Goal: Task Accomplishment & Management: Complete application form

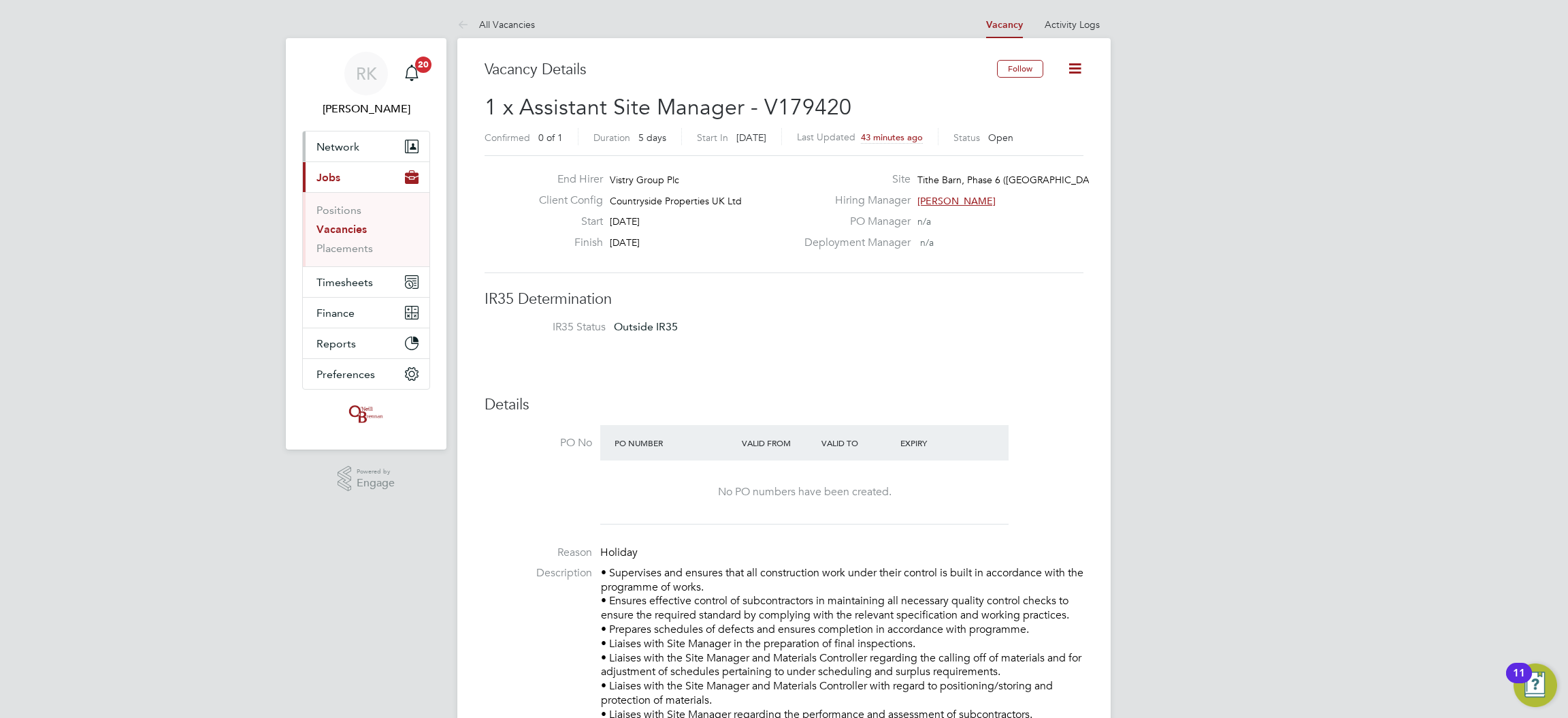
click at [374, 141] on button "Network" at bounding box center [366, 146] width 127 height 30
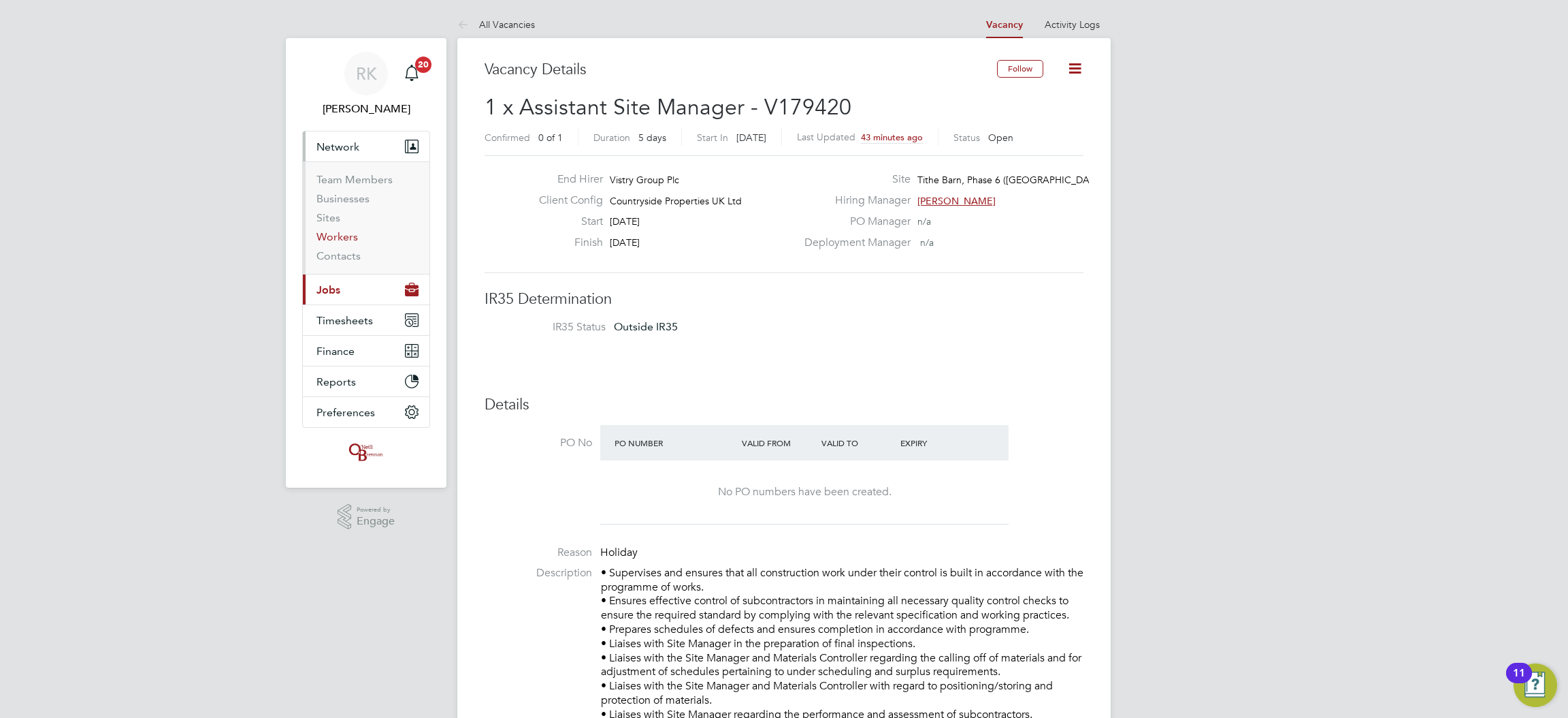
click at [341, 239] on link "Workers" at bounding box center [337, 237] width 41 height 13
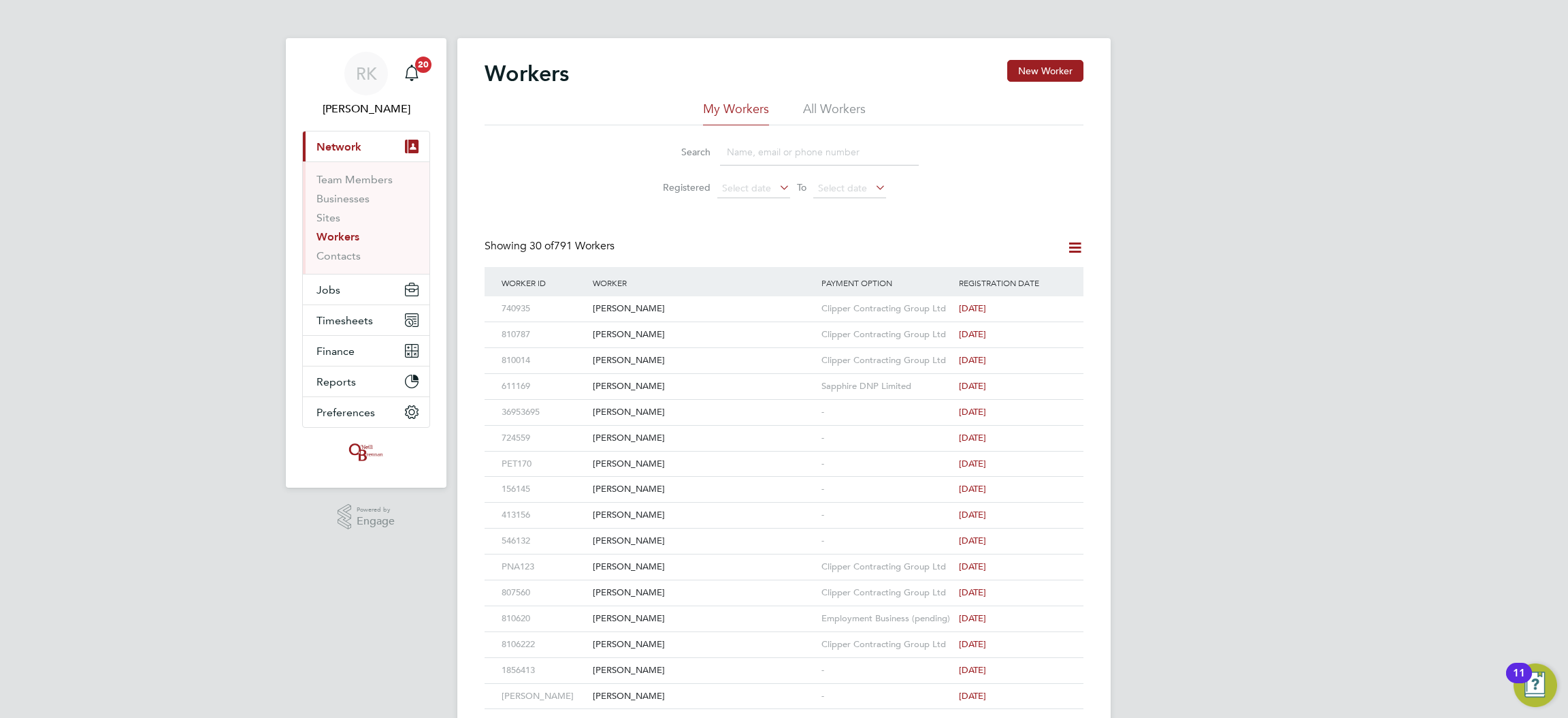
click at [794, 150] on input at bounding box center [820, 152] width 199 height 26
click at [1010, 77] on button "New Worker" at bounding box center [1045, 70] width 77 height 22
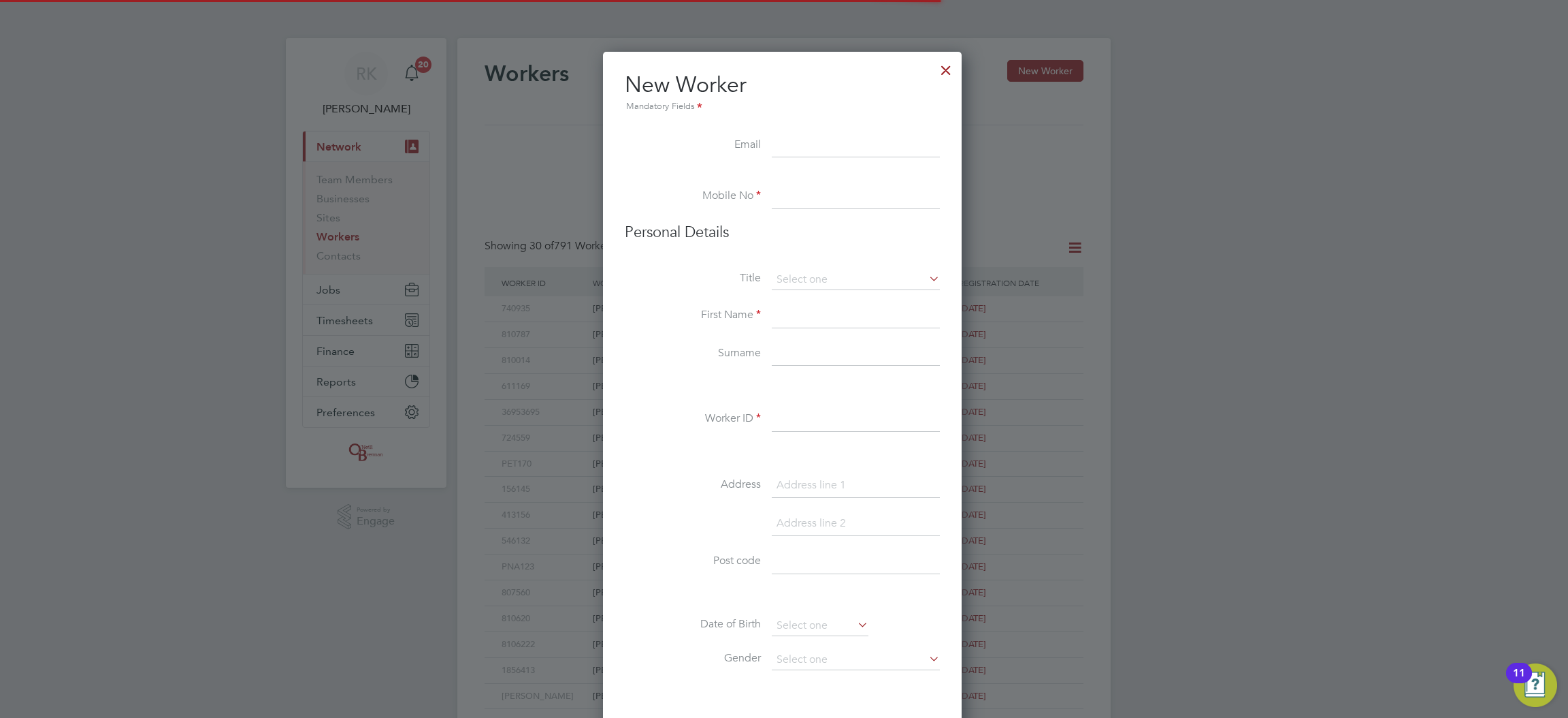
scroll to position [1159, 361]
click at [807, 144] on input at bounding box center [856, 146] width 168 height 25
paste input "[EMAIL_ADDRESS][DOMAIN_NAME]"
type input "[EMAIL_ADDRESS][DOMAIN_NAME]"
click at [789, 186] on ul "New Worker Mandatory Fields Email [EMAIL_ADDRESS][DOMAIN_NAME] Mobile No Person…" at bounding box center [782, 626] width 315 height 1112
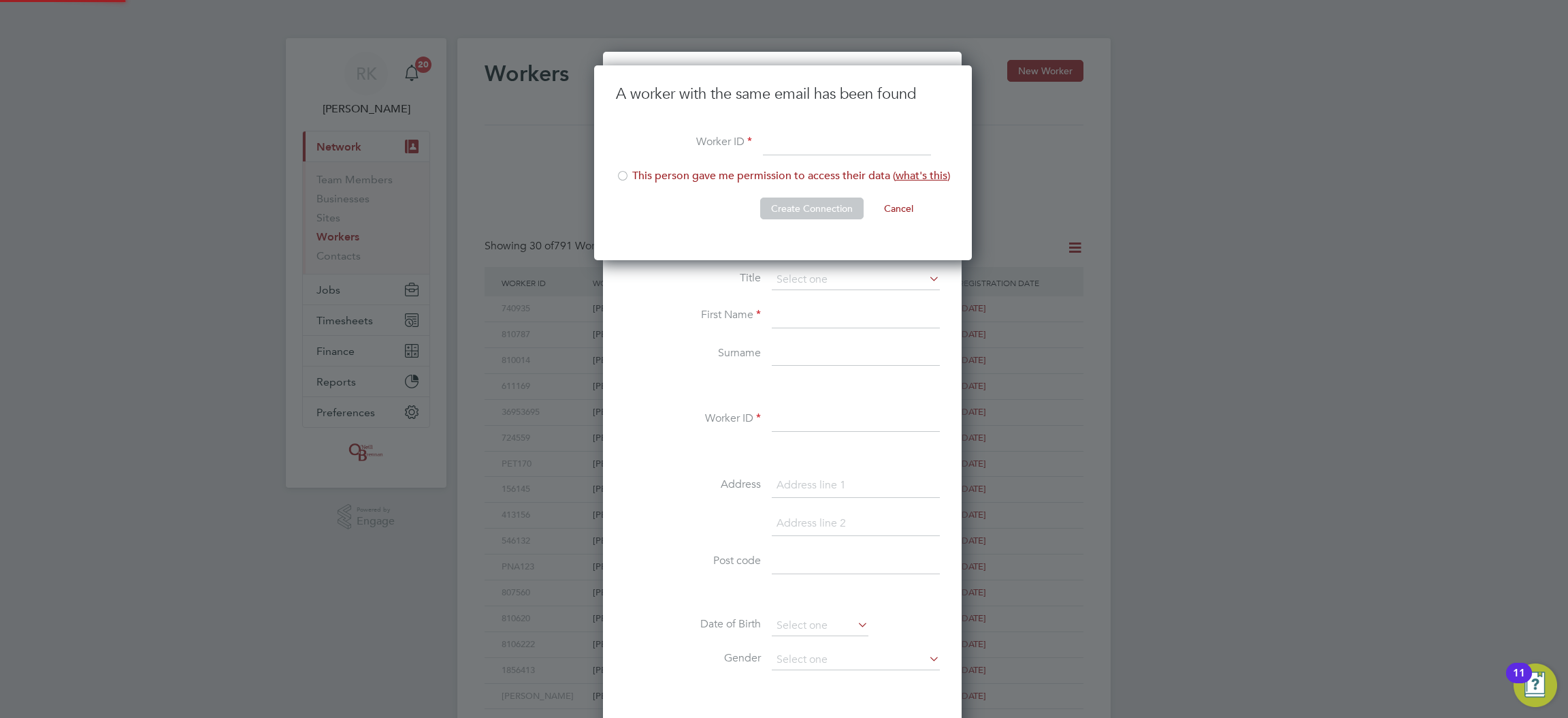
scroll to position [194, 380]
click at [796, 191] on li "This person gave me permission to access their data ( what's this )" at bounding box center [783, 183] width 334 height 28
click at [791, 138] on input at bounding box center [847, 143] width 168 height 25
click at [781, 150] on input at bounding box center [847, 143] width 168 height 25
type input "[PERSON_NAME]"
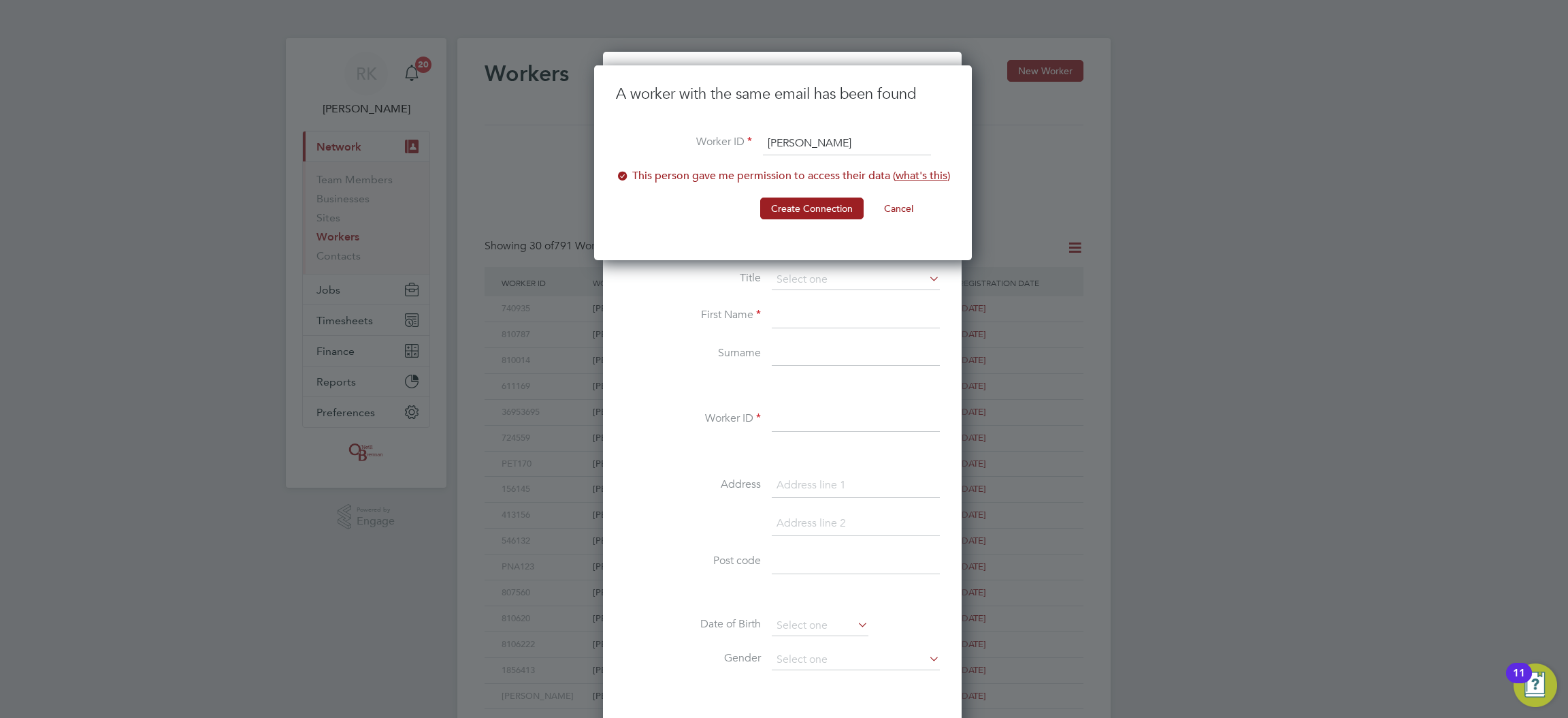
click at [791, 195] on li "This person gave me permission to access their data ( what's this )" at bounding box center [783, 183] width 334 height 28
click at [722, 181] on li "This person gave me permission to access their data ( what's this )" at bounding box center [783, 183] width 334 height 28
click at [799, 209] on button "Create Connection" at bounding box center [812, 208] width 104 height 22
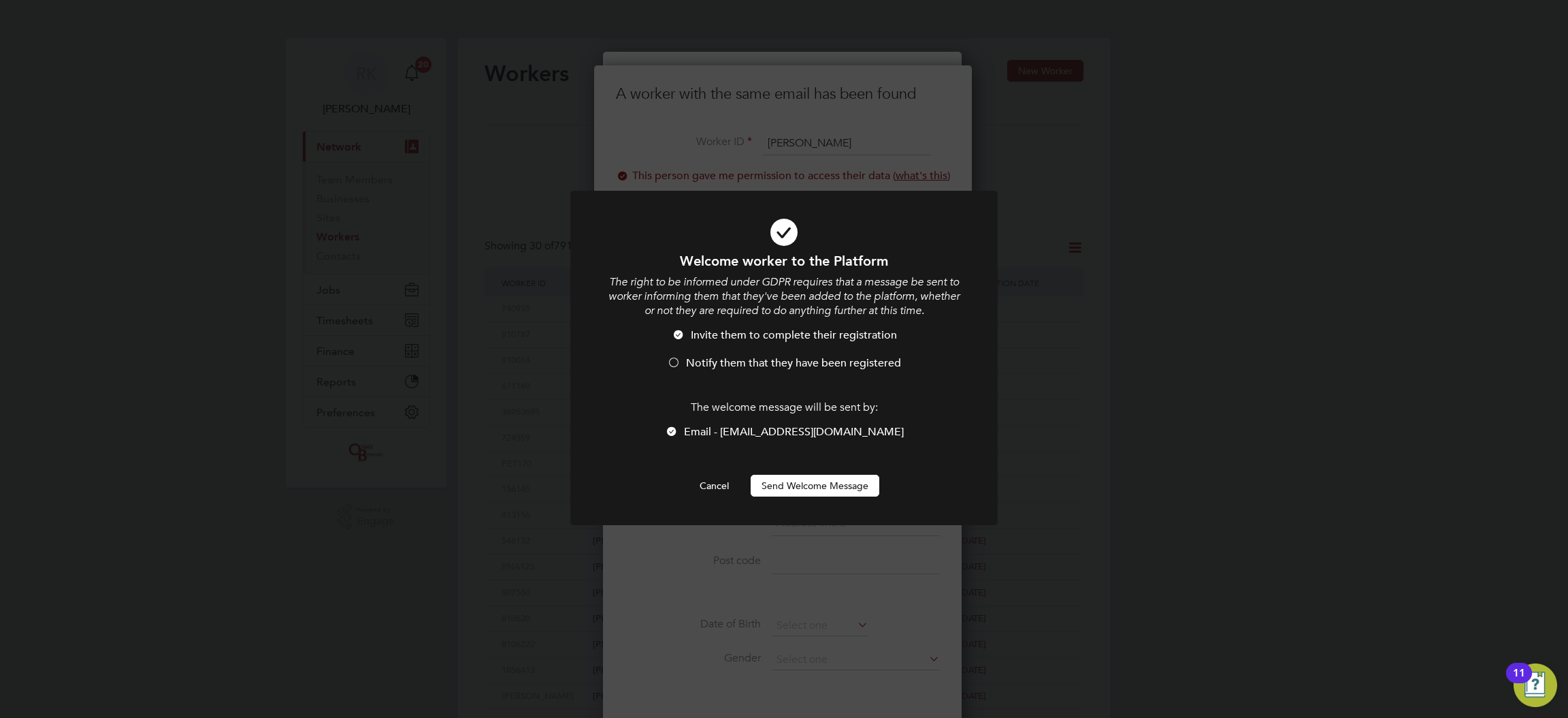
click at [736, 374] on li "Notify them that they have been registered" at bounding box center [784, 370] width 354 height 28
click at [790, 484] on button "Send Welcome Message" at bounding box center [815, 485] width 128 height 22
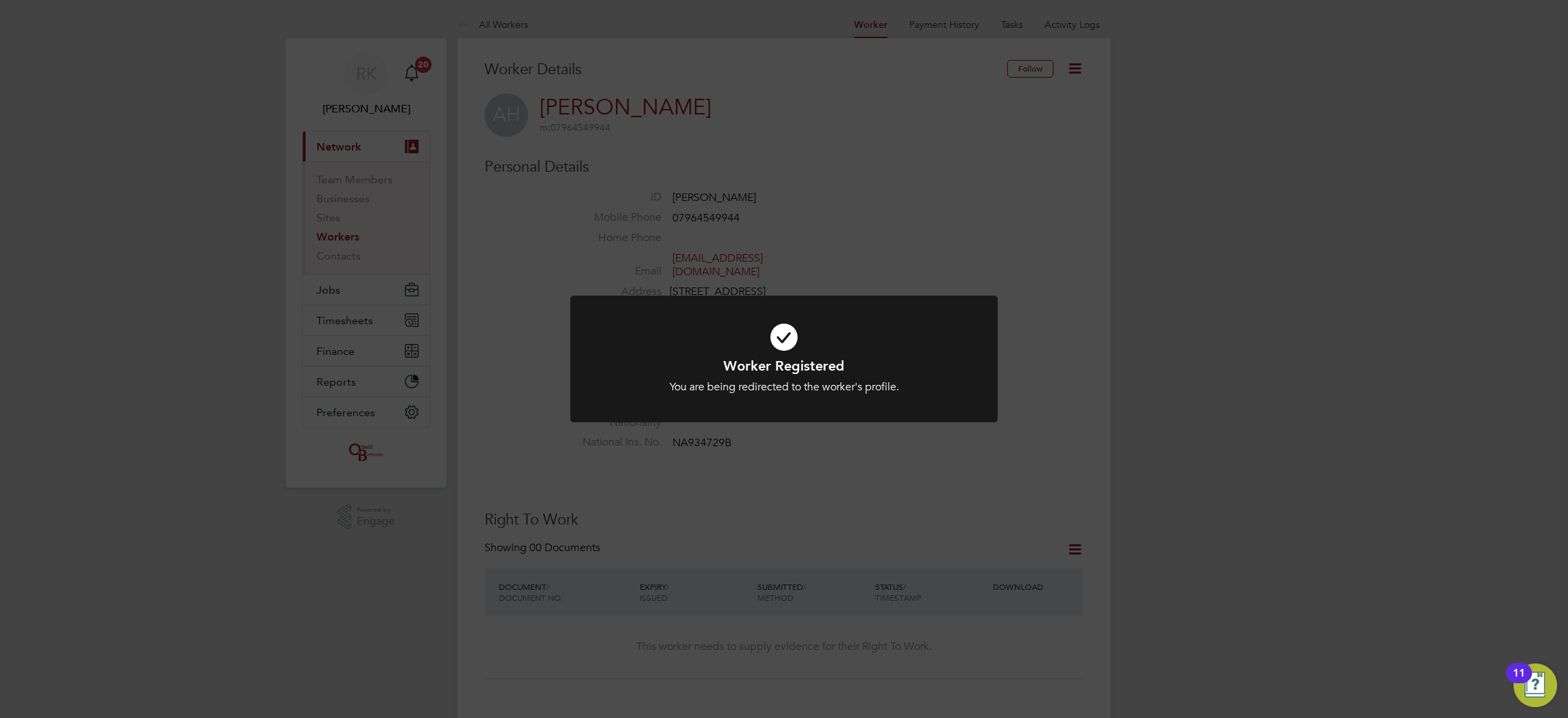
click at [529, 279] on div "Worker Registered You are being redirected to the worker's profile. Cancel Okay" at bounding box center [784, 359] width 1568 height 718
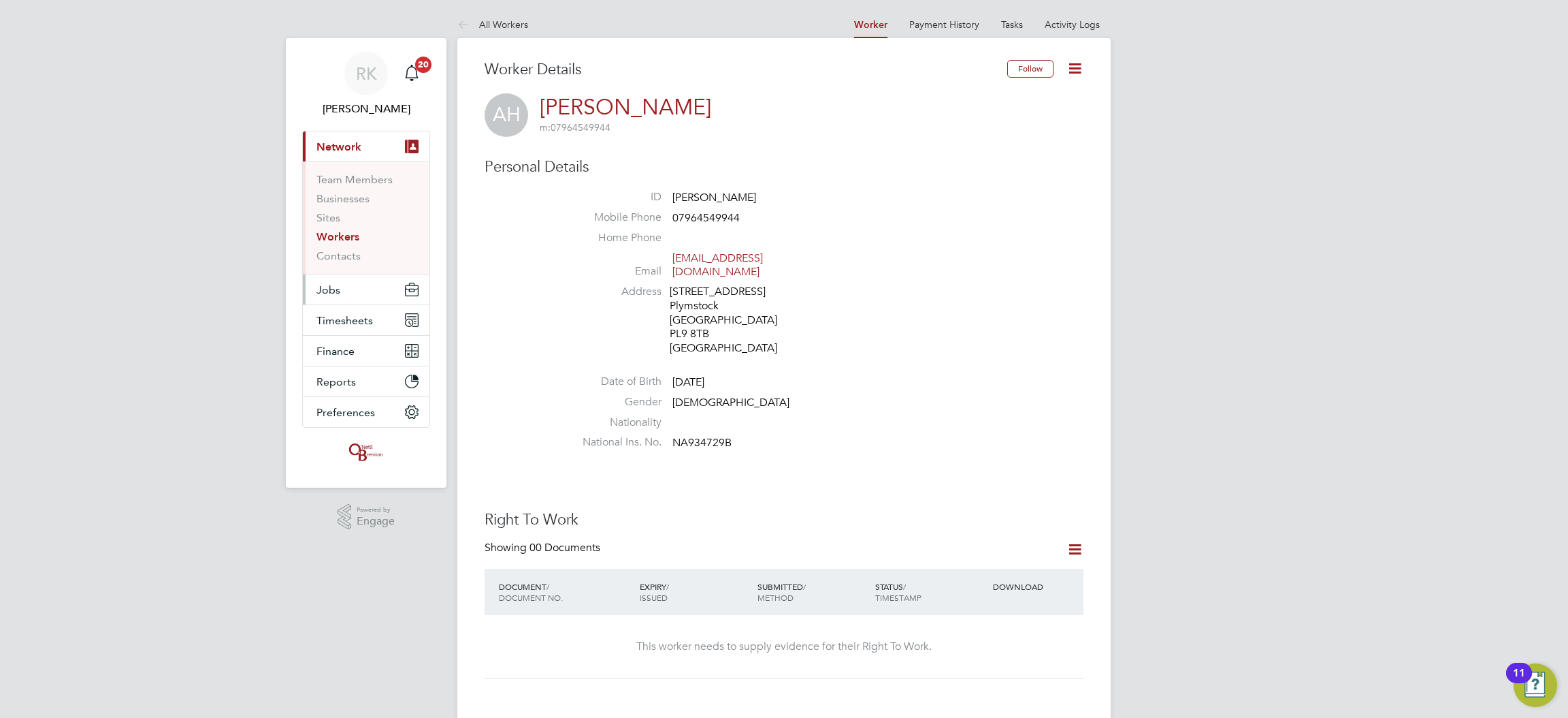
click at [336, 283] on span "Jobs" at bounding box center [328, 289] width 24 height 13
click at [352, 231] on link "Vacancies" at bounding box center [340, 229] width 48 height 13
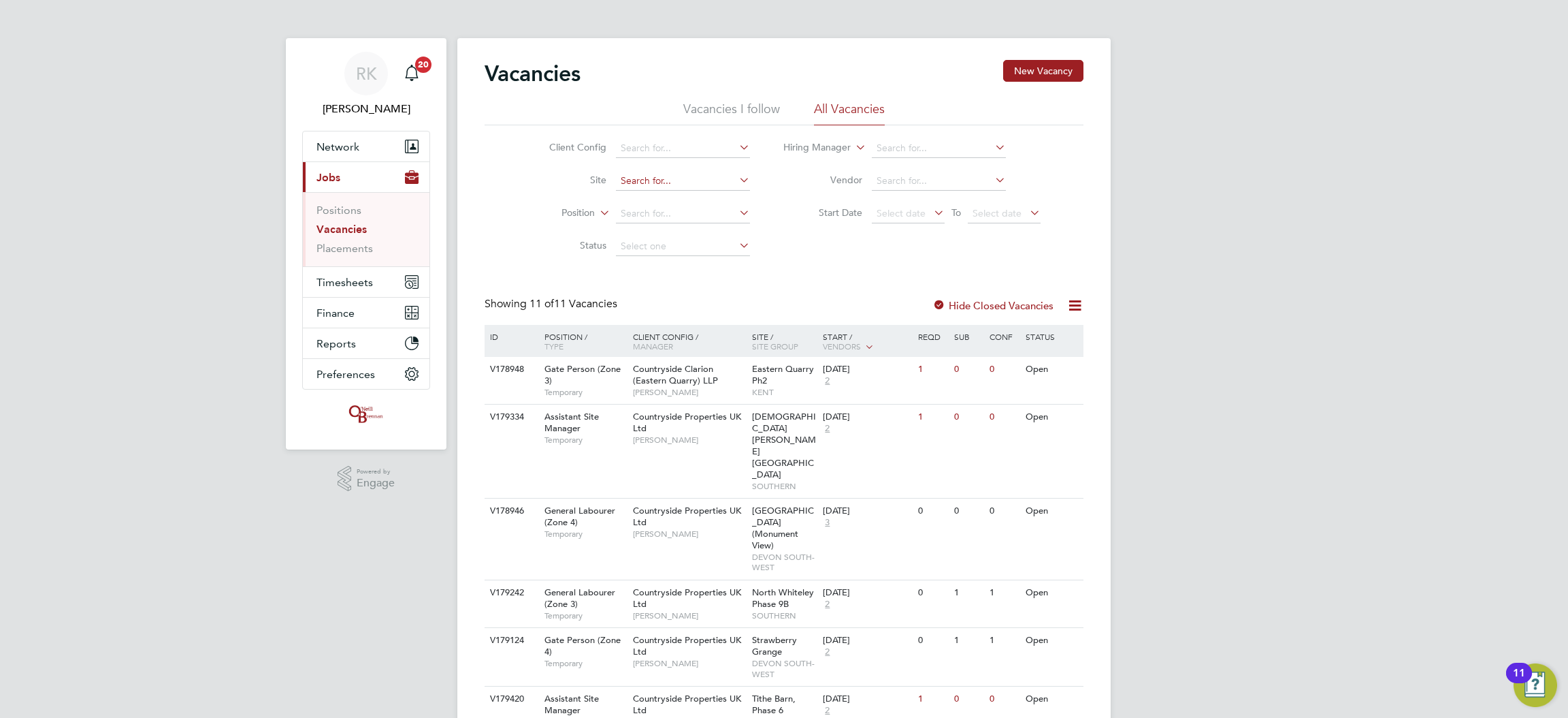
click at [638, 183] on input at bounding box center [682, 181] width 134 height 19
click at [669, 198] on li "Tithe Barn, Phase 6 ([GEOGRAPHIC_DATA])" at bounding box center [713, 199] width 198 height 18
type input "Tithe Barn, Phase 6 ([GEOGRAPHIC_DATA])"
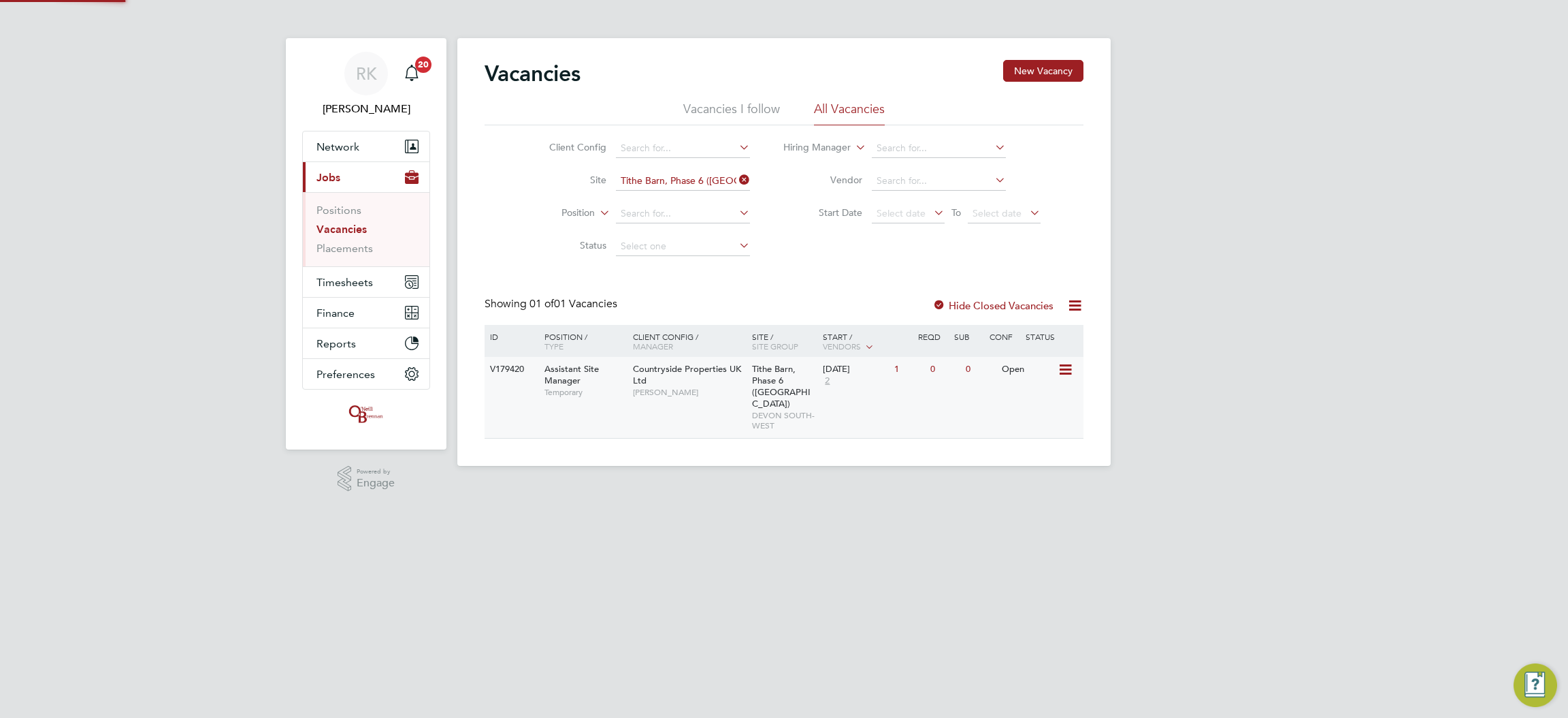
click at [945, 392] on div "V179420 Assistant Site Manager Temporary Countryside Properties UK Ltd [PERSON_…" at bounding box center [784, 398] width 599 height 81
